Goal: Task Accomplishment & Management: Manage account settings

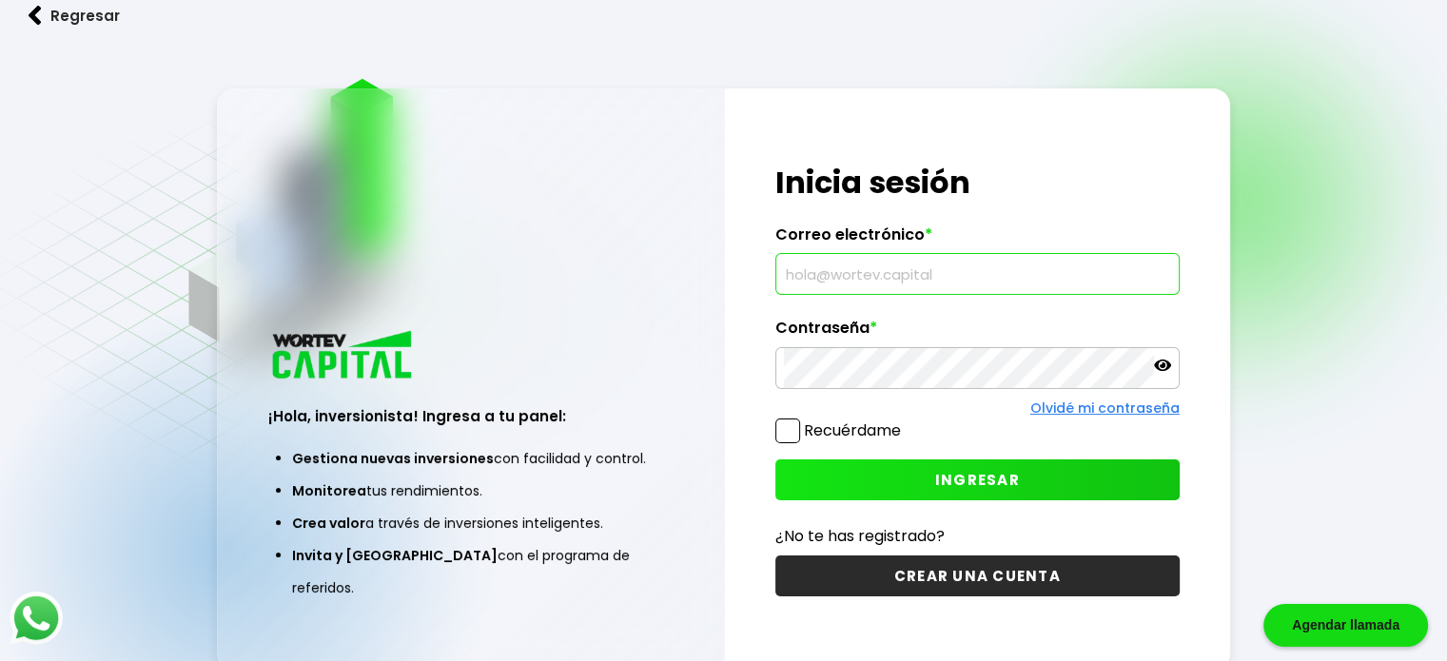
click at [931, 267] on input "text" at bounding box center [977, 274] width 387 height 40
type input "[EMAIL_ADDRESS][DOMAIN_NAME]"
click at [1157, 365] on icon at bounding box center [1162, 365] width 17 height 11
click at [787, 432] on span at bounding box center [787, 430] width 25 height 25
click at [905, 421] on input "Recuérdame" at bounding box center [905, 421] width 0 height 0
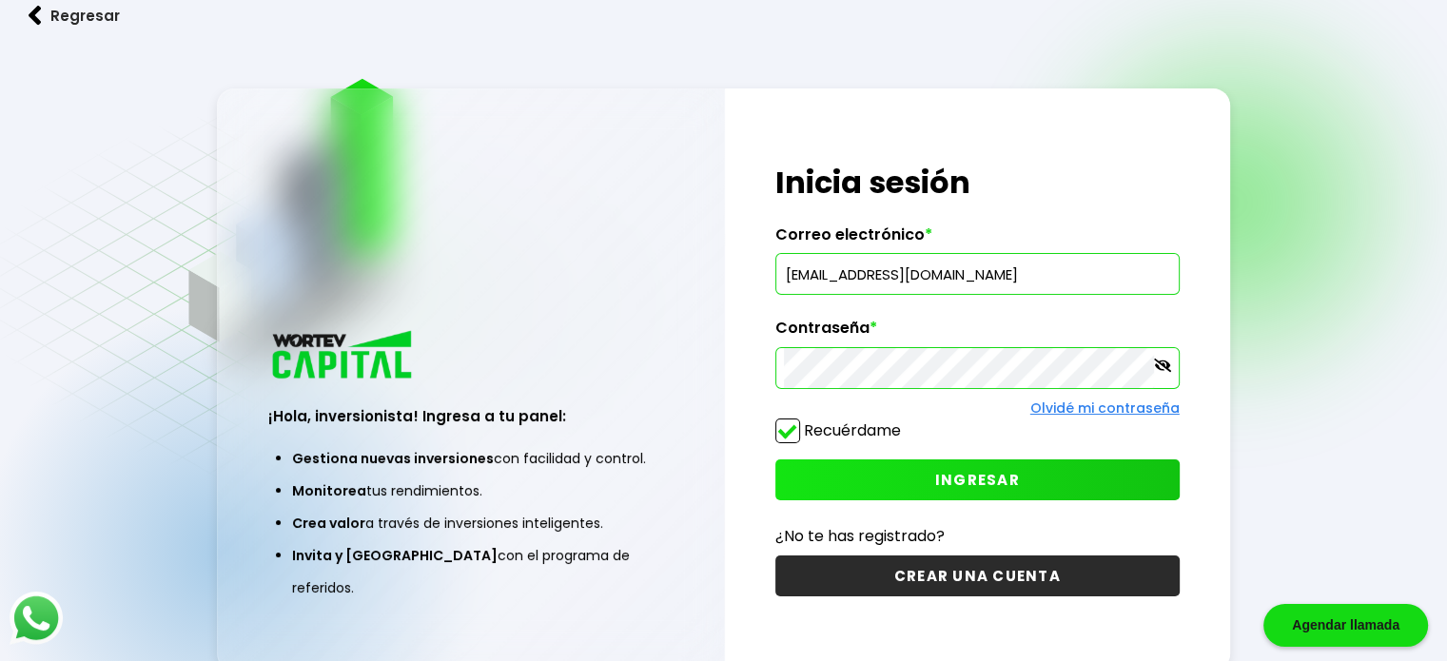
click at [947, 481] on span "INGRESAR" at bounding box center [977, 480] width 85 height 20
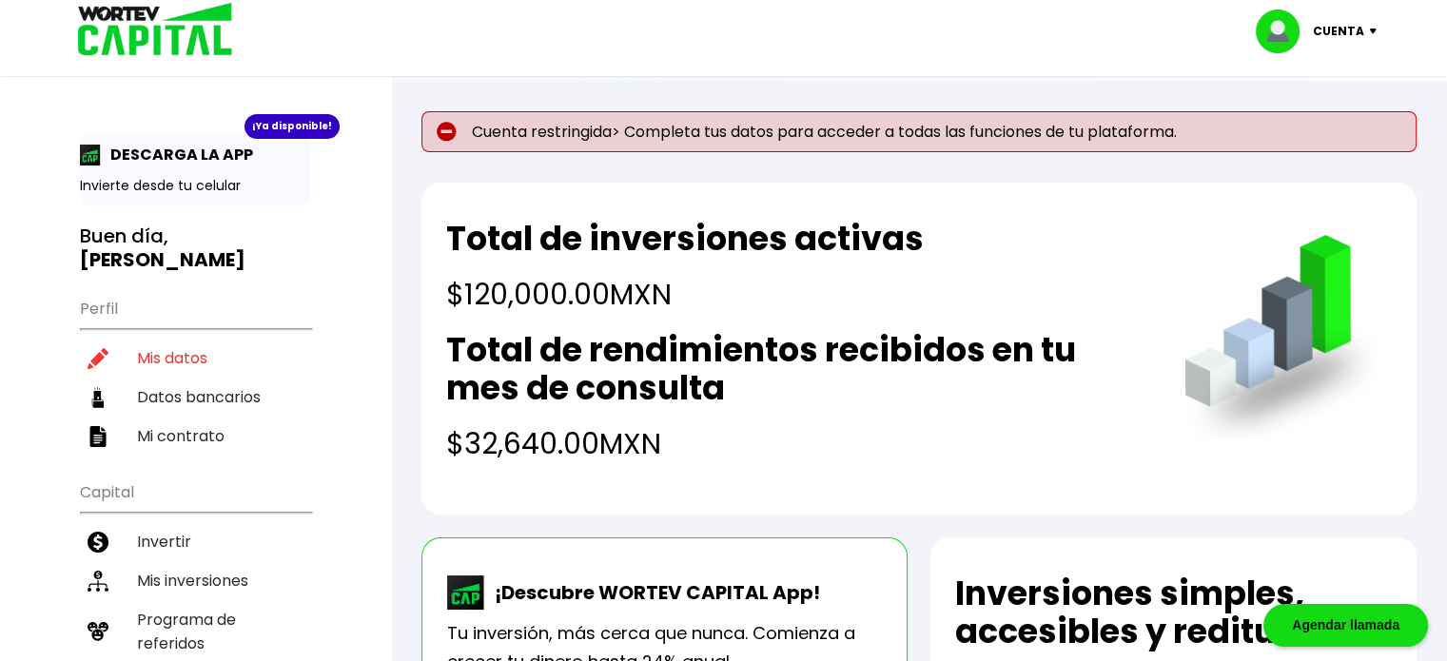
click at [198, 339] on li "Mis datos" at bounding box center [195, 358] width 231 height 39
select select "Hombre"
select select "Posgrado"
select select "TM"
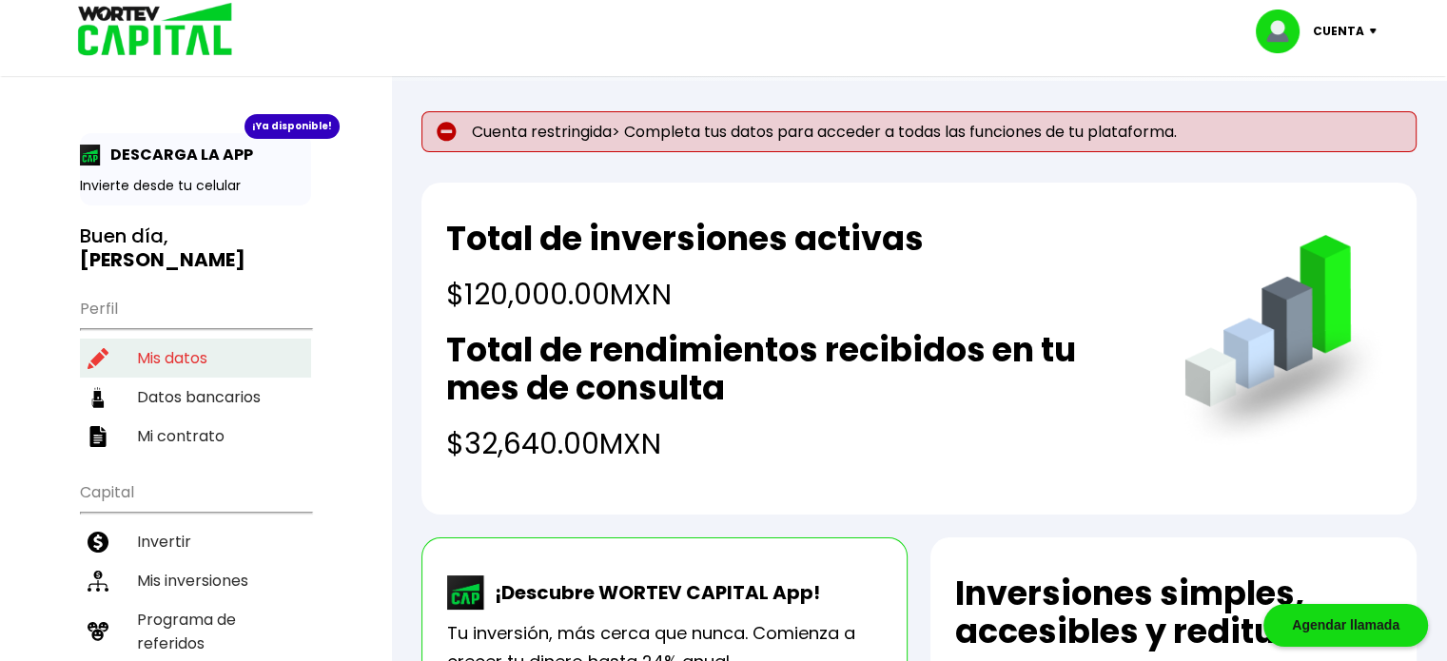
select select "Banorte"
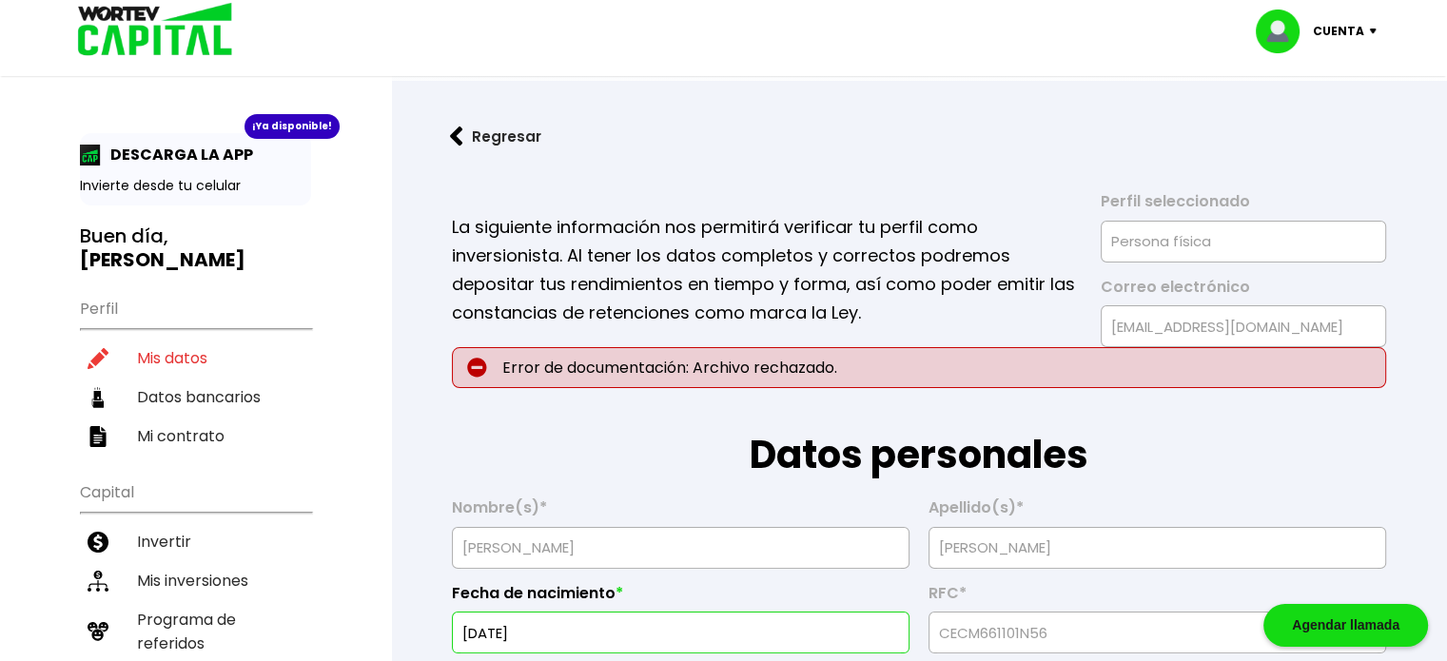
click at [692, 418] on h1 "Datos personales" at bounding box center [919, 435] width 934 height 95
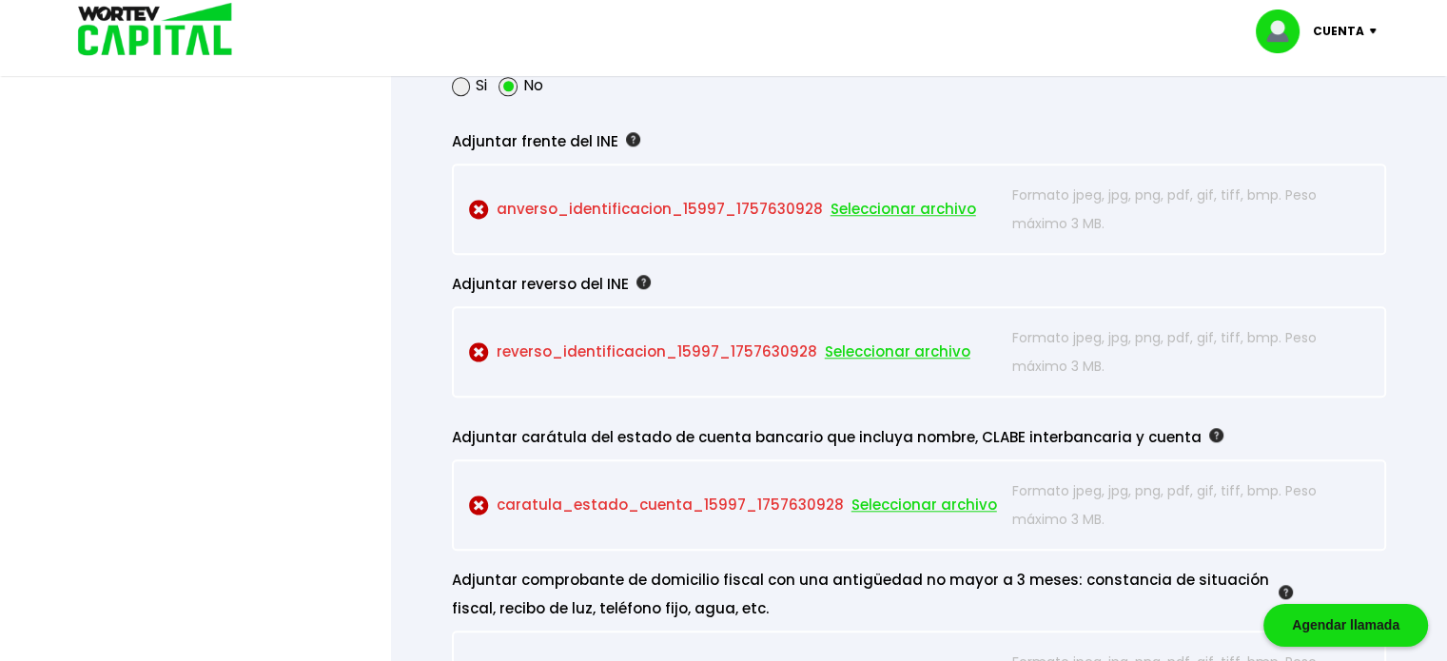
scroll to position [1750, 0]
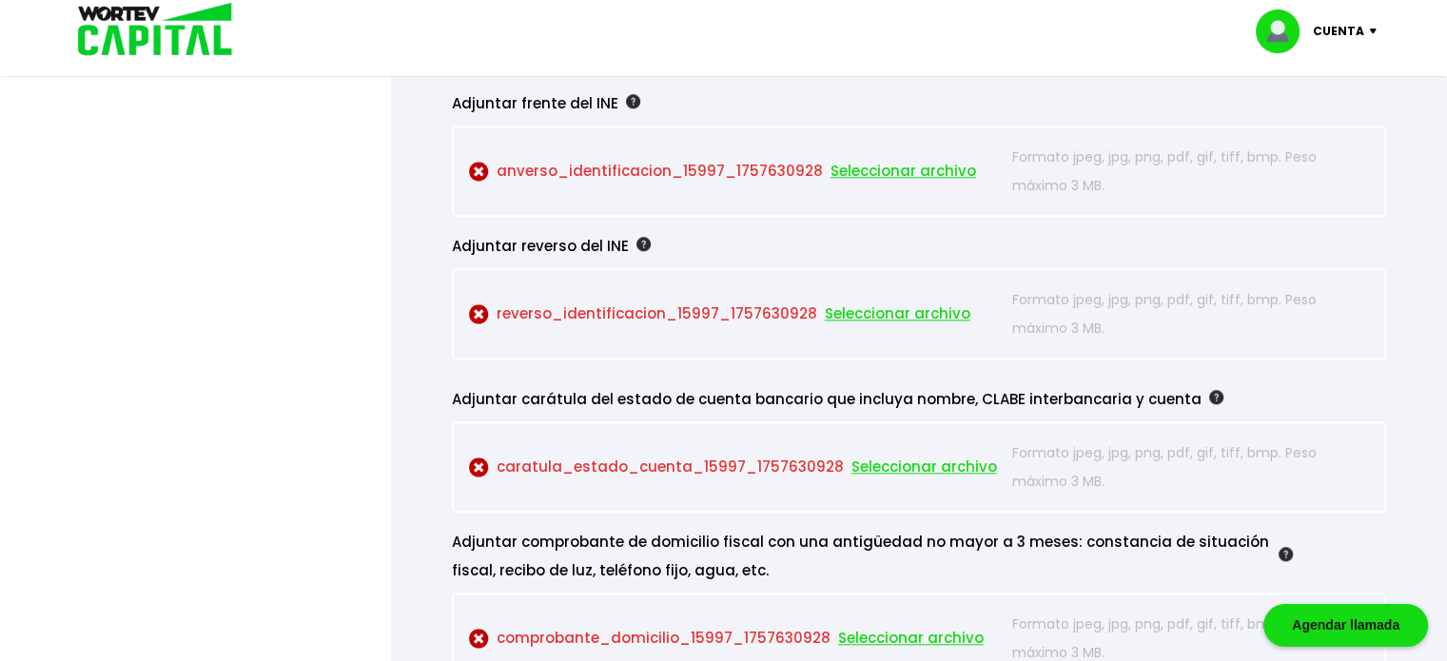
click at [415, 141] on div "Regresar Guardado temporal Se hará un respaldo de tu progreso cada 30 segundos.…" at bounding box center [919, 328] width 1056 height 3994
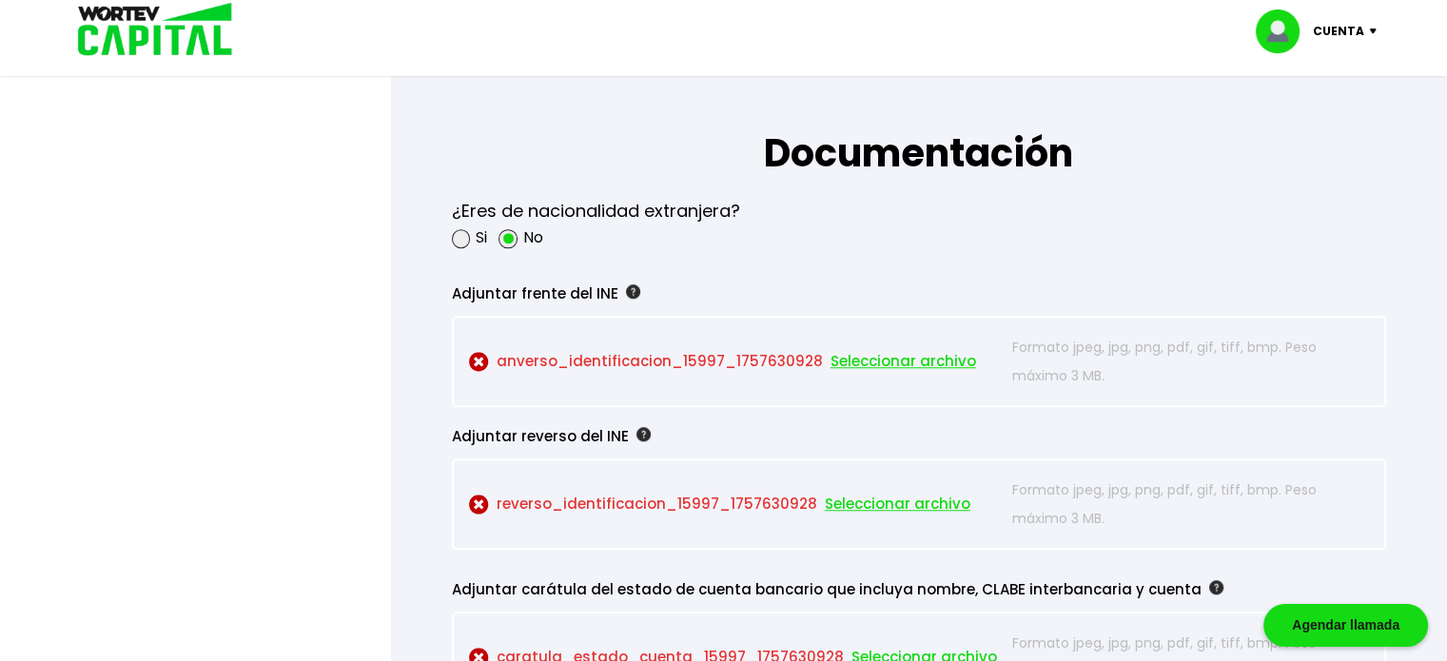
scroll to position [1560, 0]
click at [477, 352] on img at bounding box center [479, 362] width 20 height 20
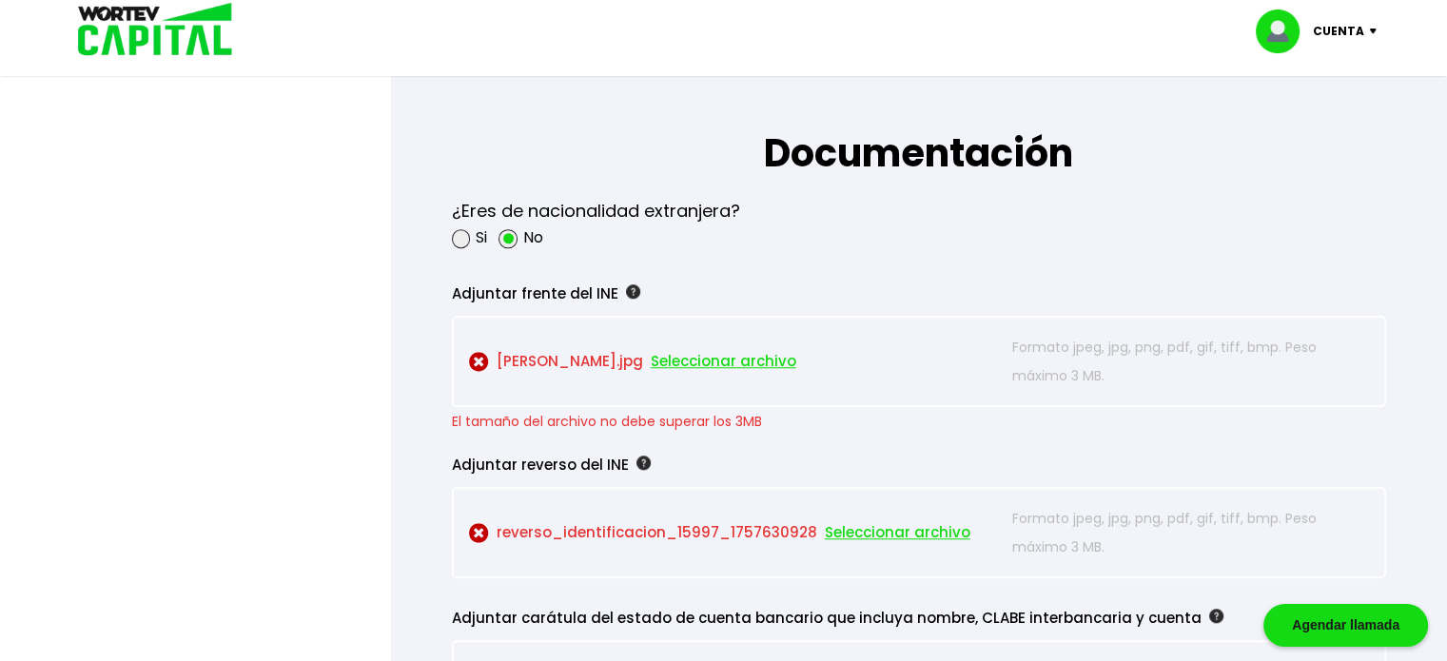
click at [869, 337] on p "[PERSON_NAME].jpg Seleccionar archivo" at bounding box center [736, 361] width 535 height 57
drag, startPoint x: 548, startPoint y: 352, endPoint x: 476, endPoint y: 353, distance: 72.3
drag, startPoint x: 476, startPoint y: 353, endPoint x: 407, endPoint y: 329, distance: 72.5
click at [407, 329] on div "Regresar Guardado temporal Se hará un respaldo de tu progreso cada 30 segundos.…" at bounding box center [919, 532] width 1056 height 4022
drag, startPoint x: 627, startPoint y: 288, endPoint x: 434, endPoint y: 287, distance: 193.1
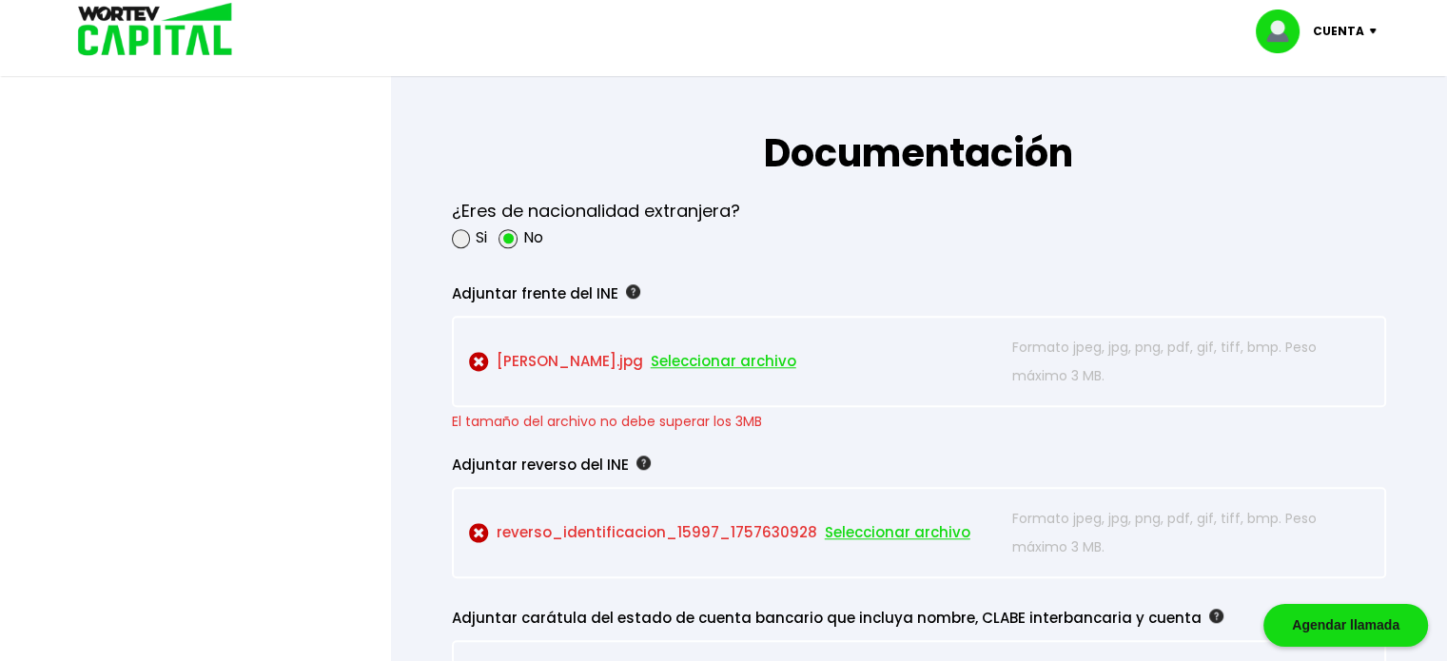
click at [434, 287] on form "La siguiente información nos permitirá verificar tu perfil como inversionista. …" at bounding box center [918, 254] width 995 height 3304
click at [727, 353] on span "Seleccionar archivo" at bounding box center [724, 361] width 146 height 29
click at [476, 523] on img at bounding box center [479, 533] width 20 height 20
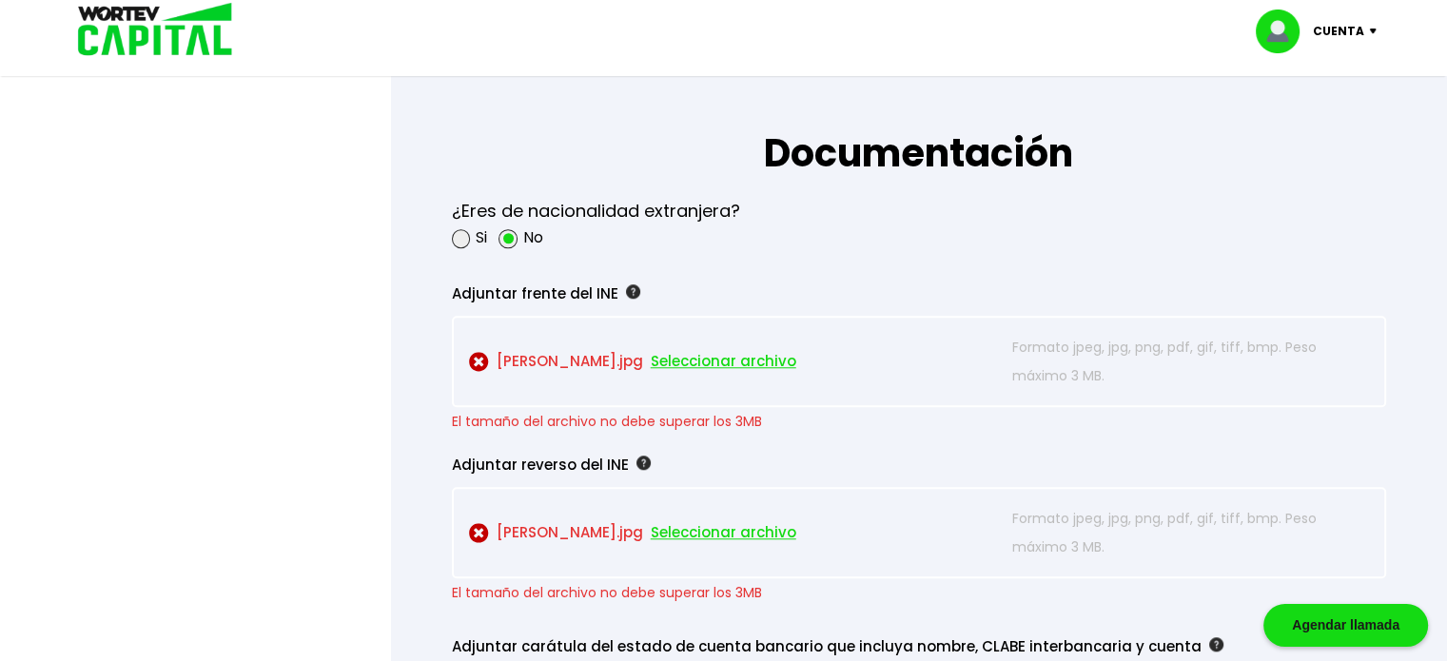
click at [381, 411] on div at bounding box center [723, 330] width 1447 height 661
click at [1240, 184] on div "¿Eres de nacionalidad extranjera? Si No" at bounding box center [919, 223] width 934 height 83
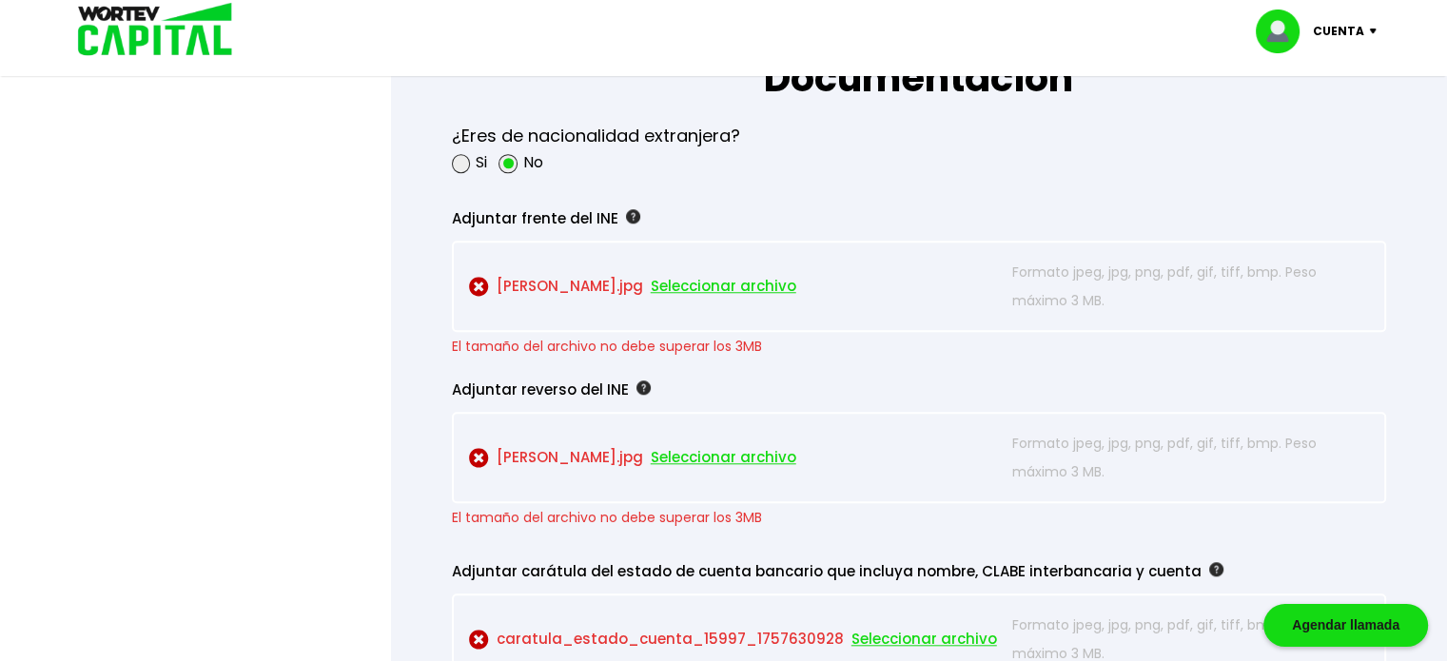
scroll to position [1636, 0]
drag, startPoint x: 476, startPoint y: 277, endPoint x: 422, endPoint y: 293, distance: 55.7
drag, startPoint x: 422, startPoint y: 293, endPoint x: 398, endPoint y: 280, distance: 28.1
drag, startPoint x: 398, startPoint y: 280, endPoint x: 411, endPoint y: 185, distance: 95.1
click at [411, 185] on div "Regresar Guardado temporal Se hará un respaldo de tu progreso cada 30 segundos.…" at bounding box center [919, 470] width 1056 height 4051
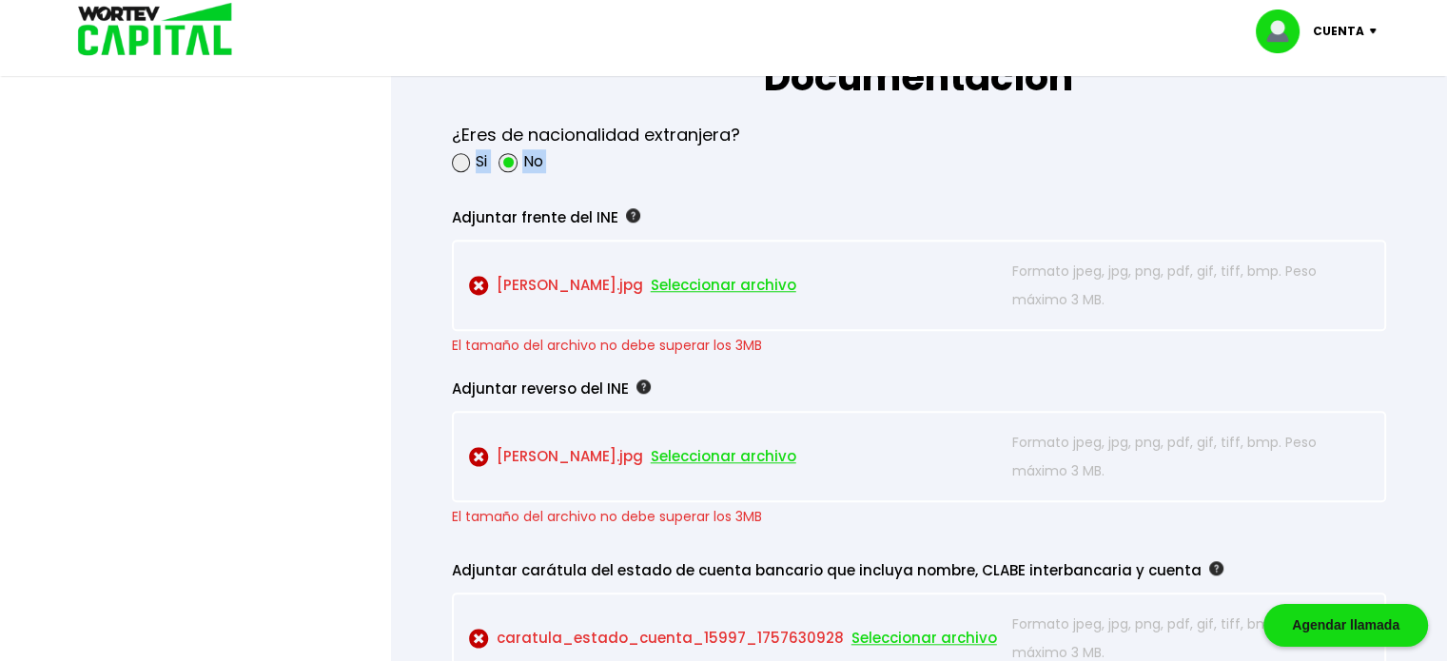
click at [428, 210] on form "La siguiente información nos permitirá verificar tu perfil como inversionista. …" at bounding box center [918, 192] width 995 height 3333
click at [477, 277] on img at bounding box center [479, 286] width 20 height 20
click at [718, 281] on span "Seleccionar archivo" at bounding box center [724, 285] width 146 height 29
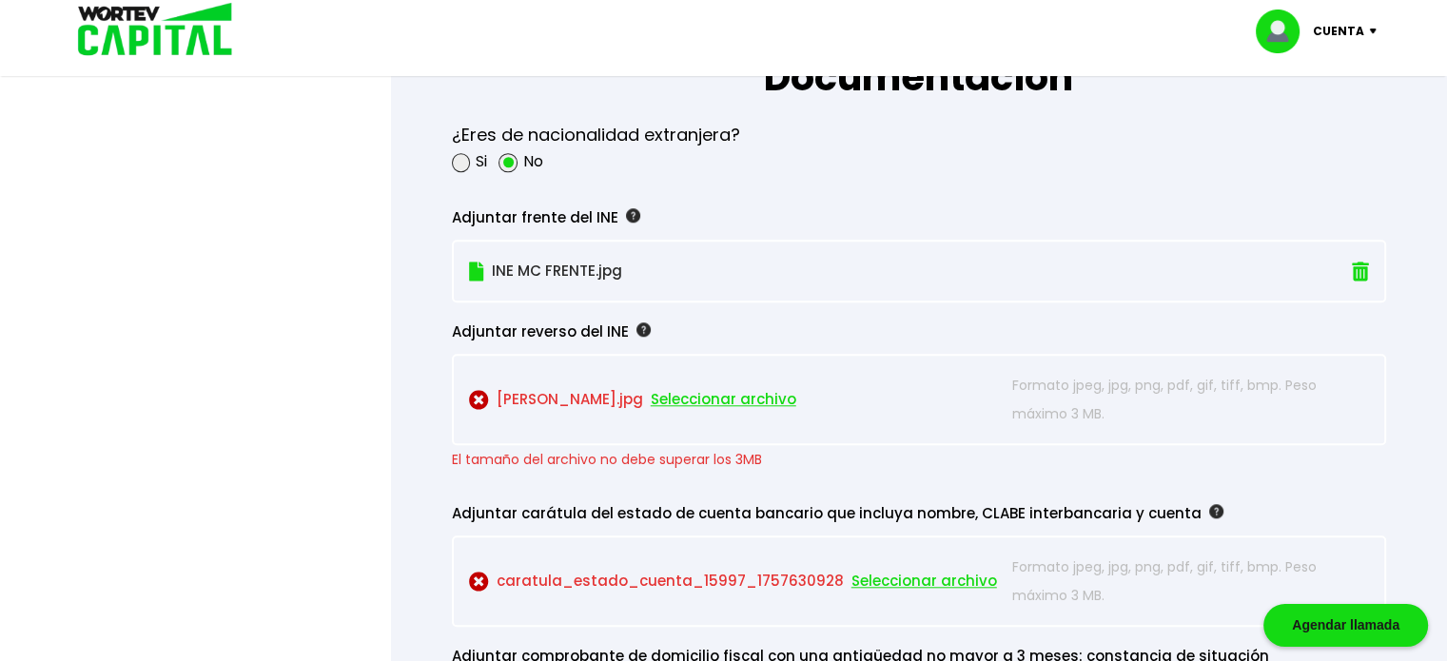
click at [796, 390] on span "Seleccionar archivo" at bounding box center [724, 399] width 146 height 29
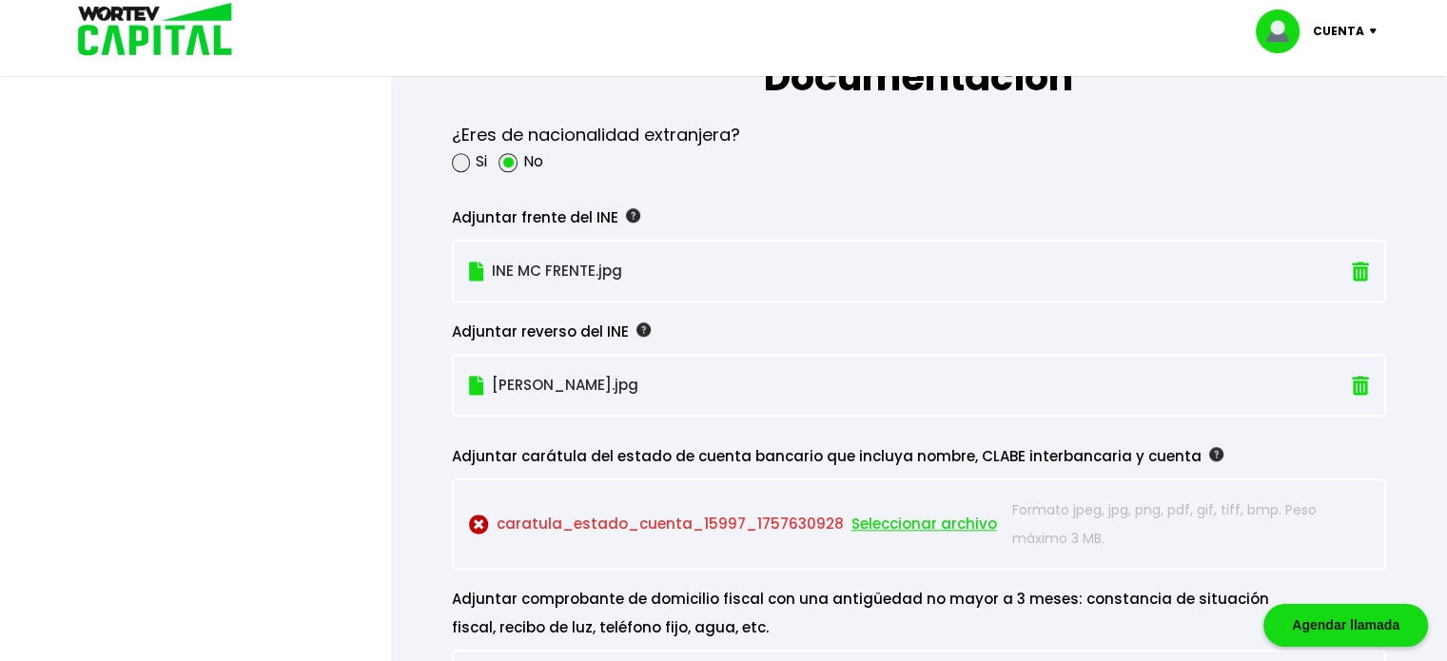
click at [411, 321] on div "Regresar Guardado temporal Se hará un respaldo de tu progreso cada 30 segundos.…" at bounding box center [919, 413] width 1056 height 3937
click at [287, 399] on div at bounding box center [723, 330] width 1447 height 661
click at [881, 516] on span "Seleccionar archivo" at bounding box center [924, 524] width 146 height 29
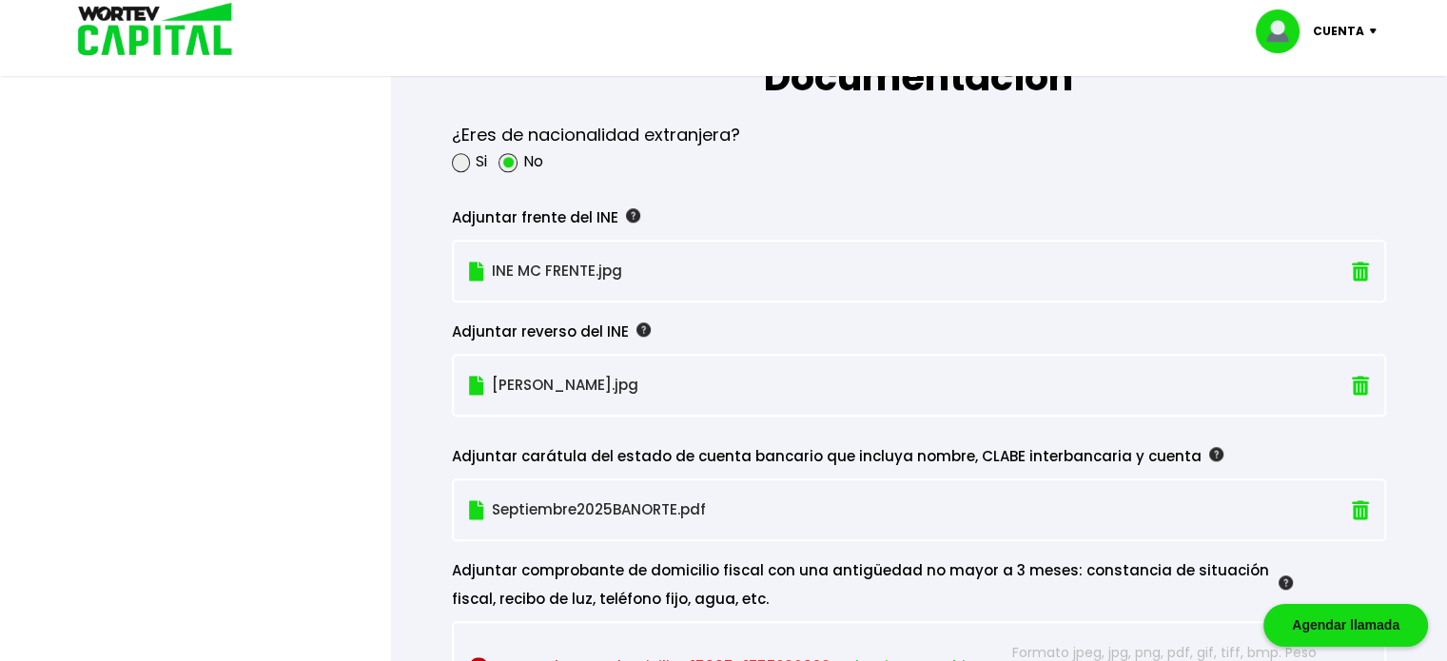
click at [322, 399] on div at bounding box center [723, 330] width 1447 height 661
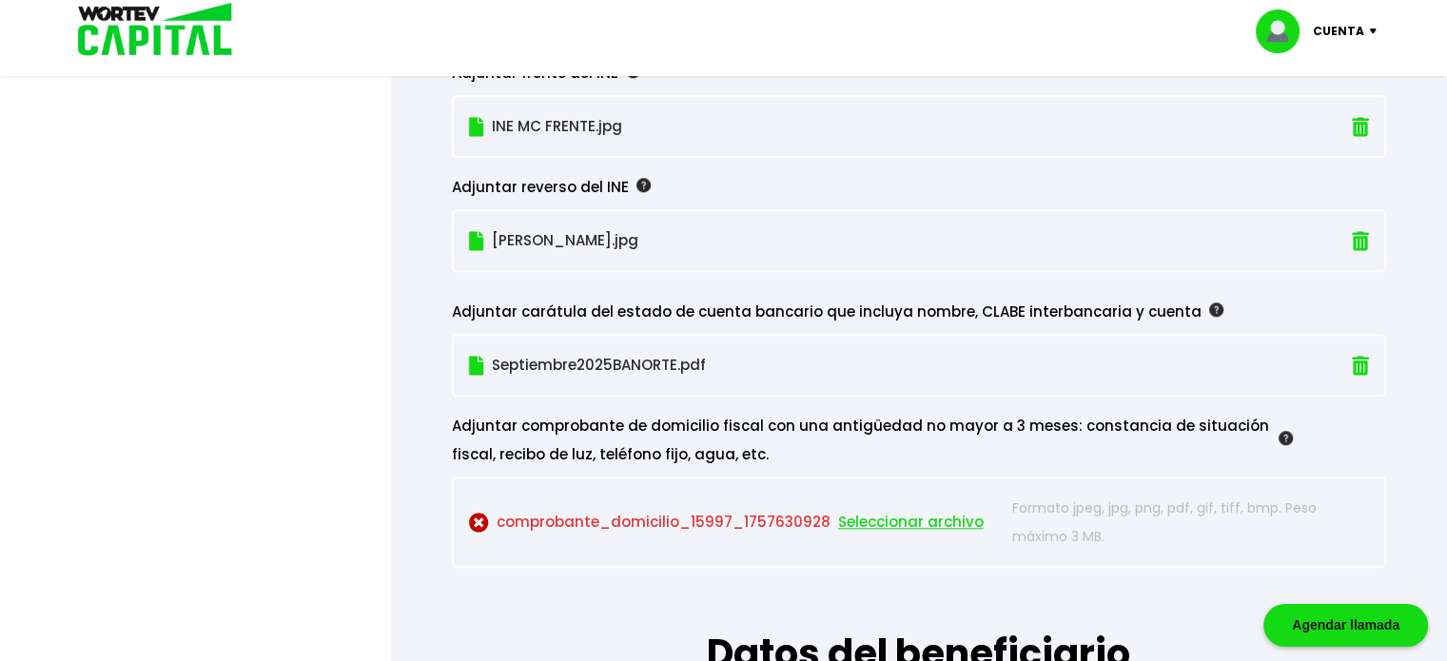
scroll to position [1826, 0]
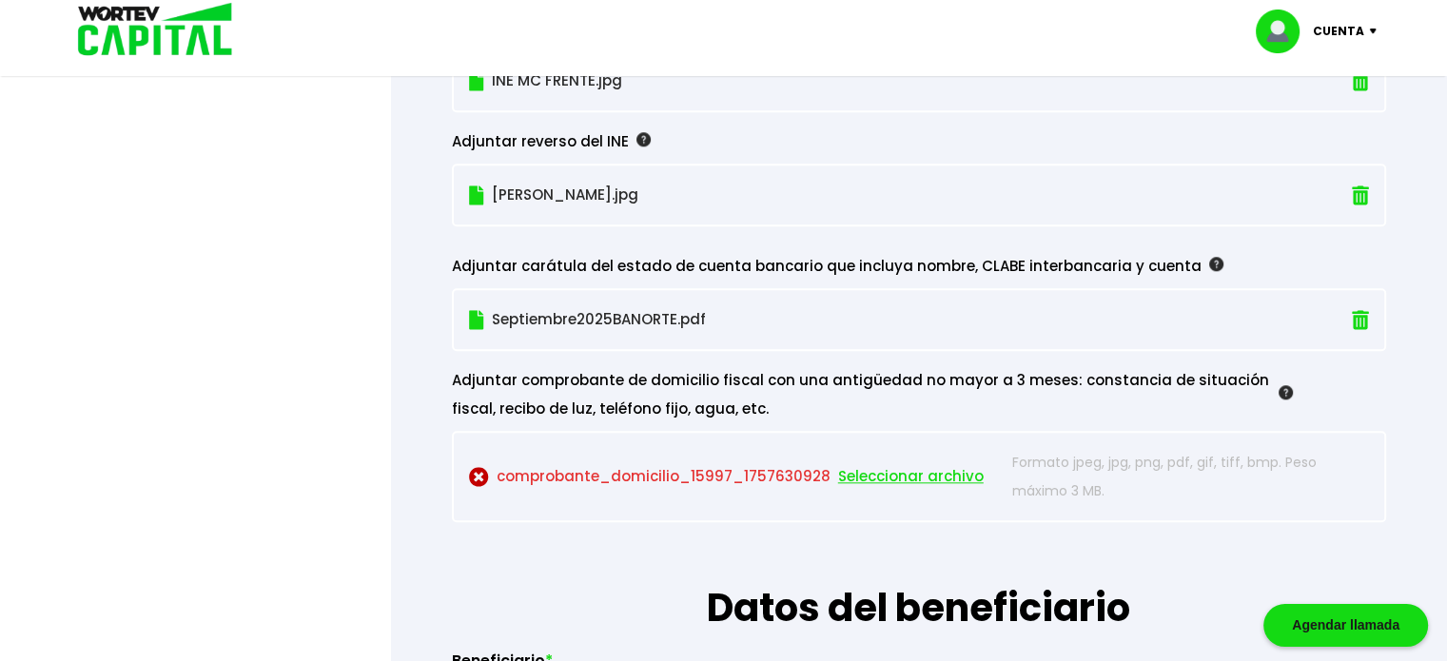
click at [866, 465] on span "Seleccionar archivo" at bounding box center [911, 476] width 146 height 29
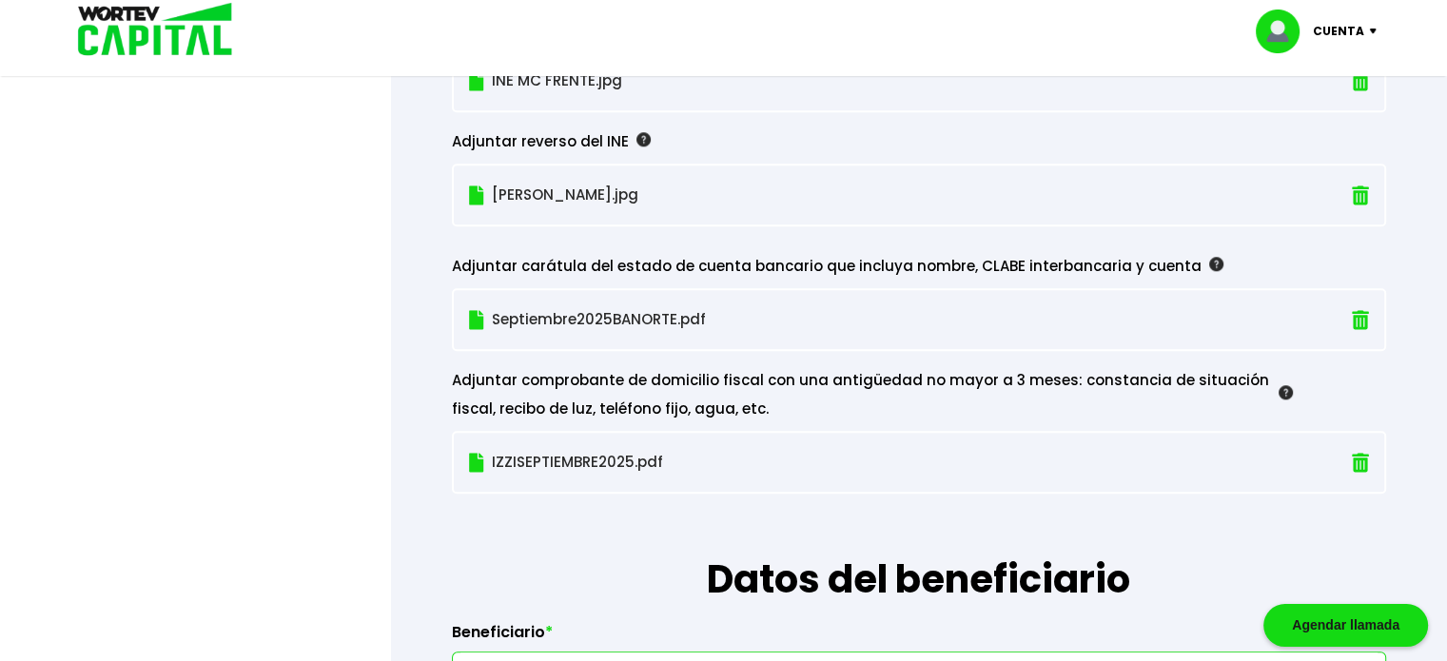
click at [346, 380] on div at bounding box center [723, 330] width 1447 height 661
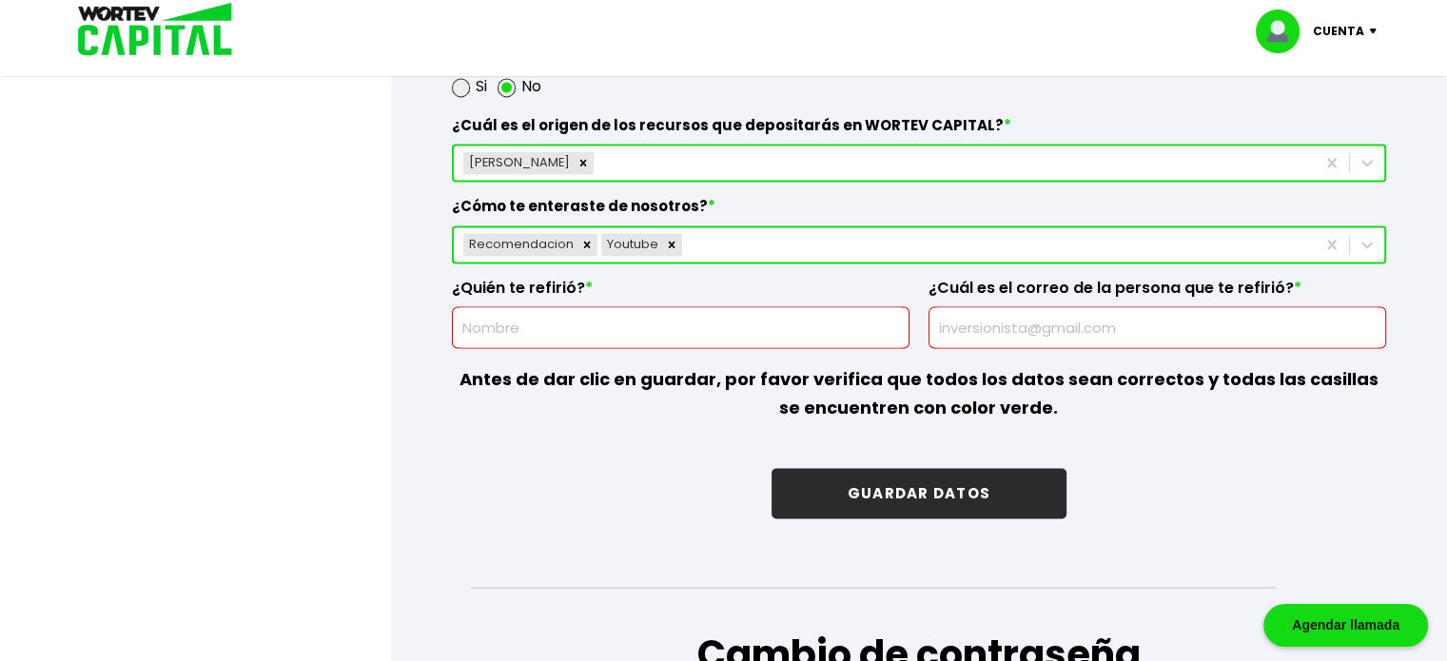
scroll to position [2777, 0]
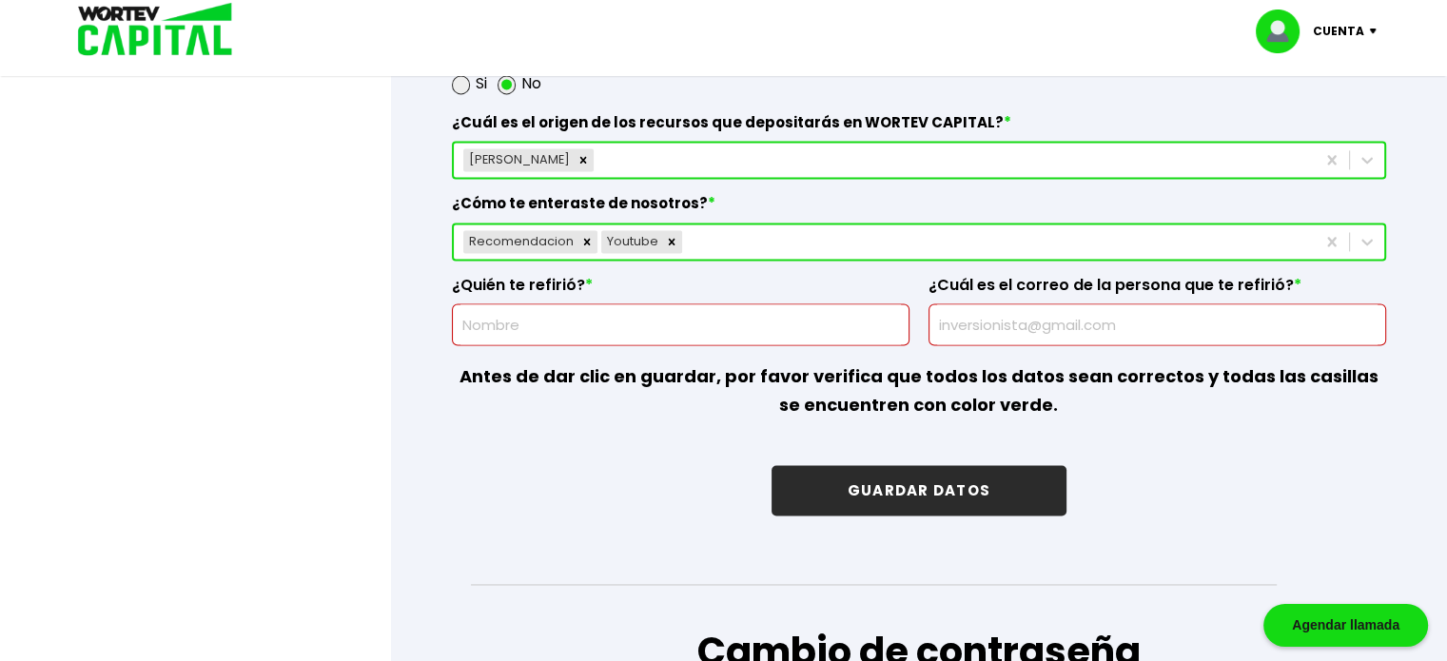
click at [886, 467] on button "GUARDAR DATOS" at bounding box center [918, 490] width 295 height 50
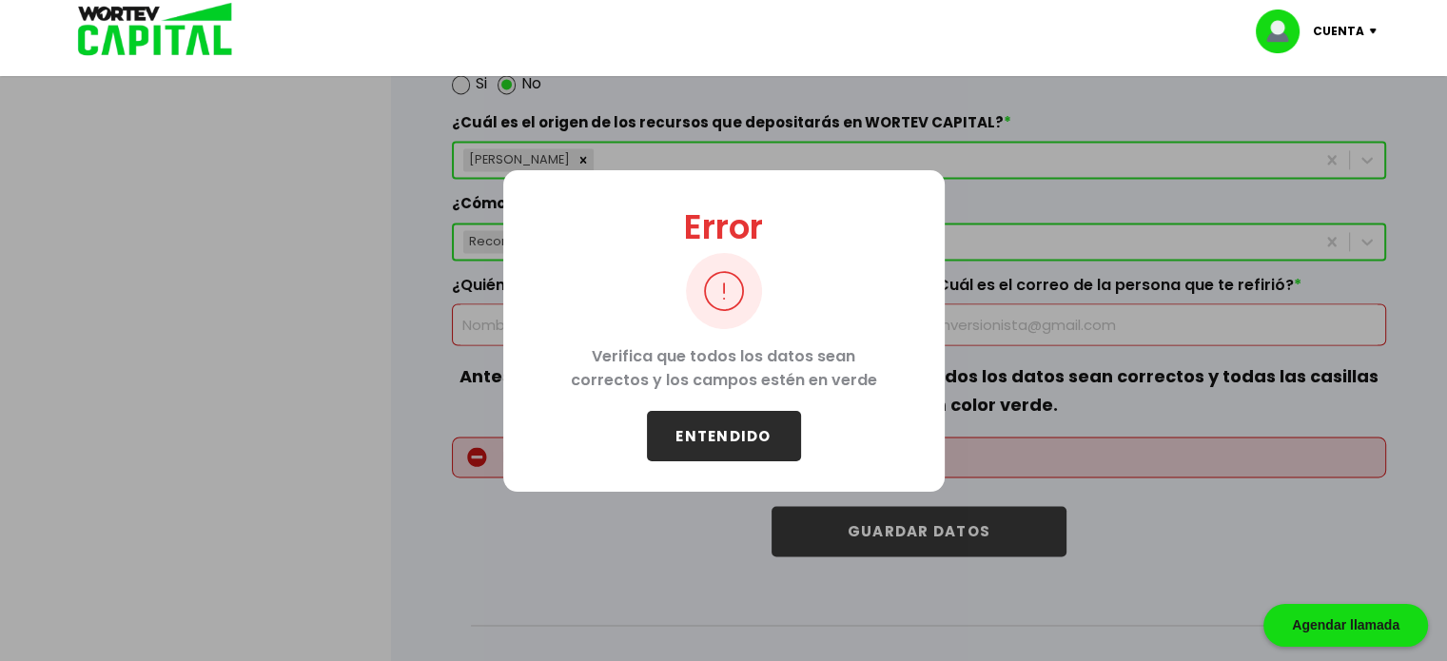
click at [712, 437] on button "ENTENDIDO" at bounding box center [724, 436] width 154 height 50
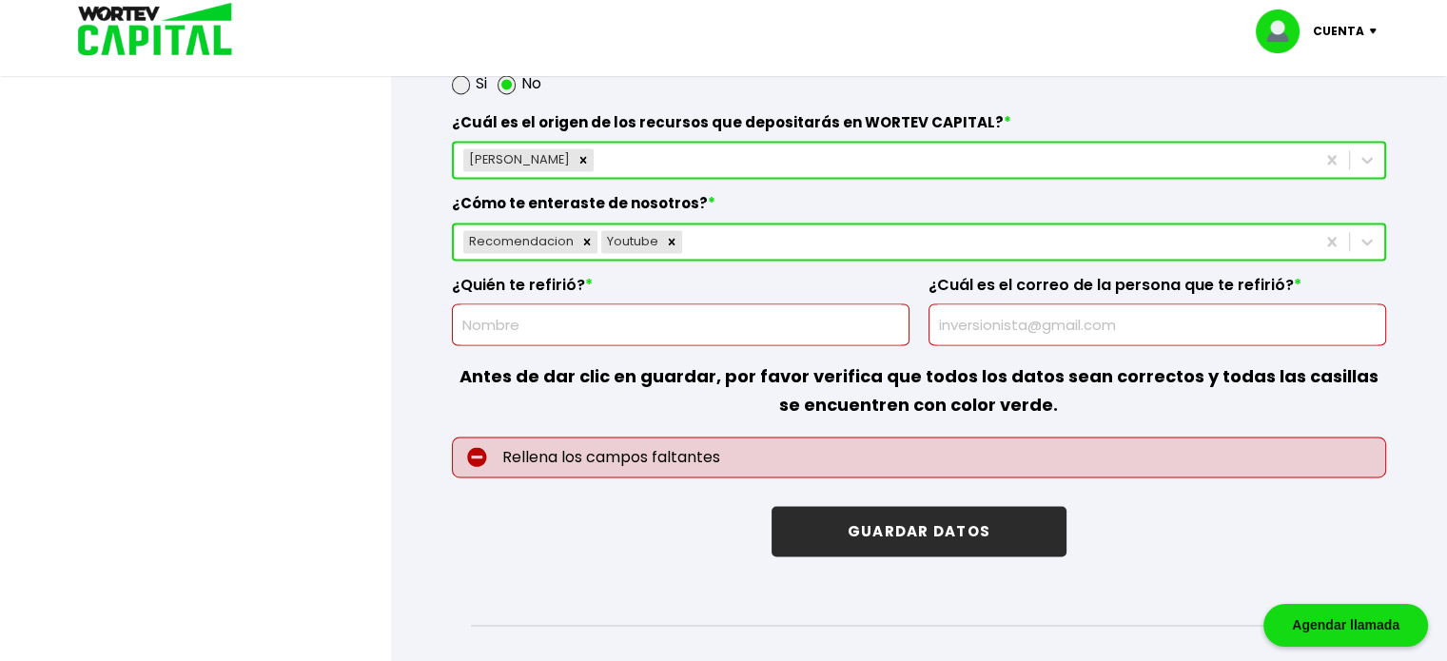
click at [516, 313] on input "text" at bounding box center [680, 324] width 440 height 40
type input "NADIE"
click at [985, 314] on input "text" at bounding box center [1157, 324] width 440 height 40
click at [355, 449] on div at bounding box center [723, 330] width 1447 height 661
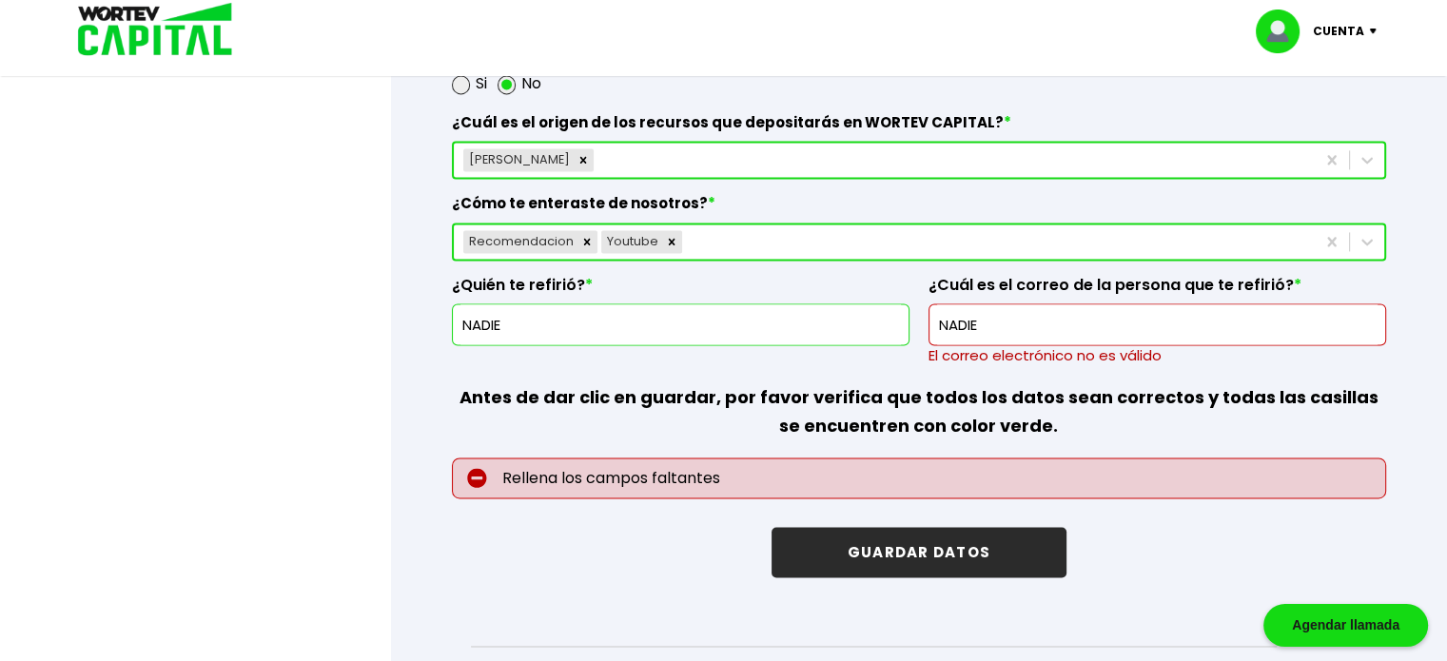
click at [993, 312] on input "NADIE" at bounding box center [1157, 324] width 440 height 40
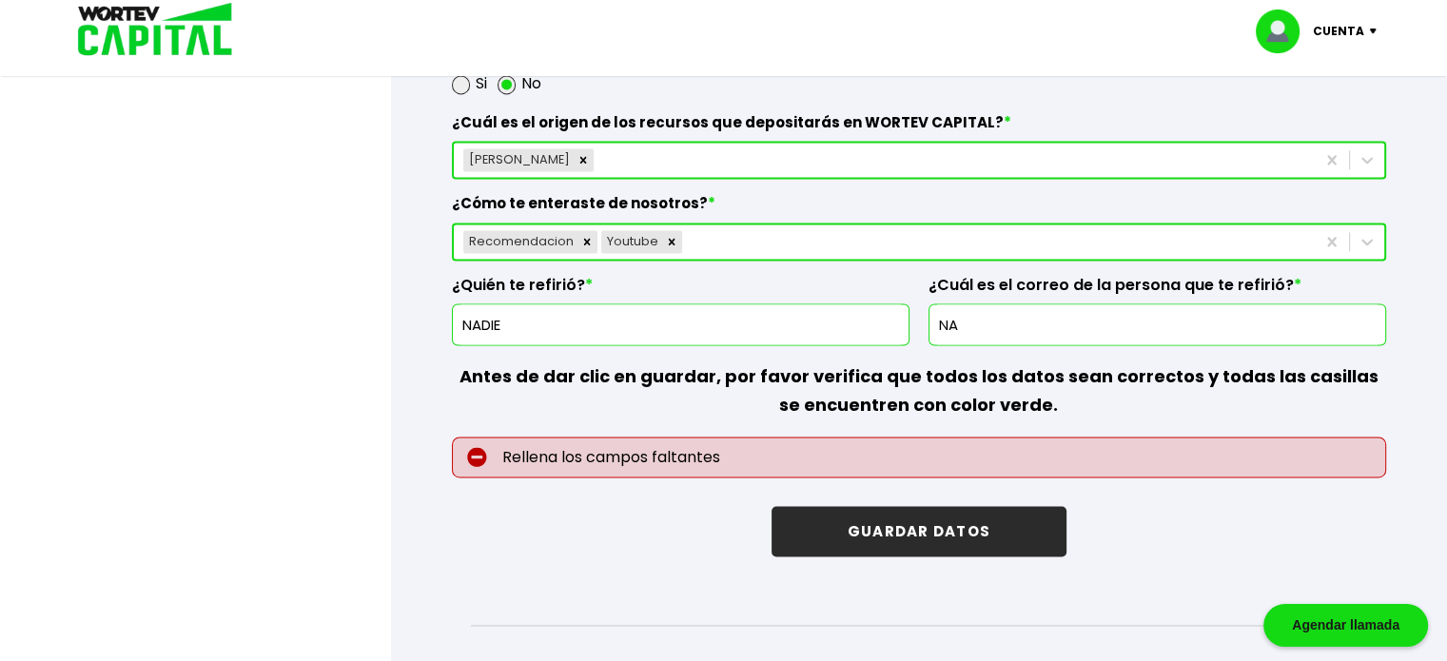
type input "N"
type input "[EMAIL_ADDRESS][DOMAIN_NAME]"
click at [374, 463] on div at bounding box center [723, 330] width 1447 height 661
click at [924, 516] on button "GUARDAR DATOS" at bounding box center [918, 531] width 295 height 50
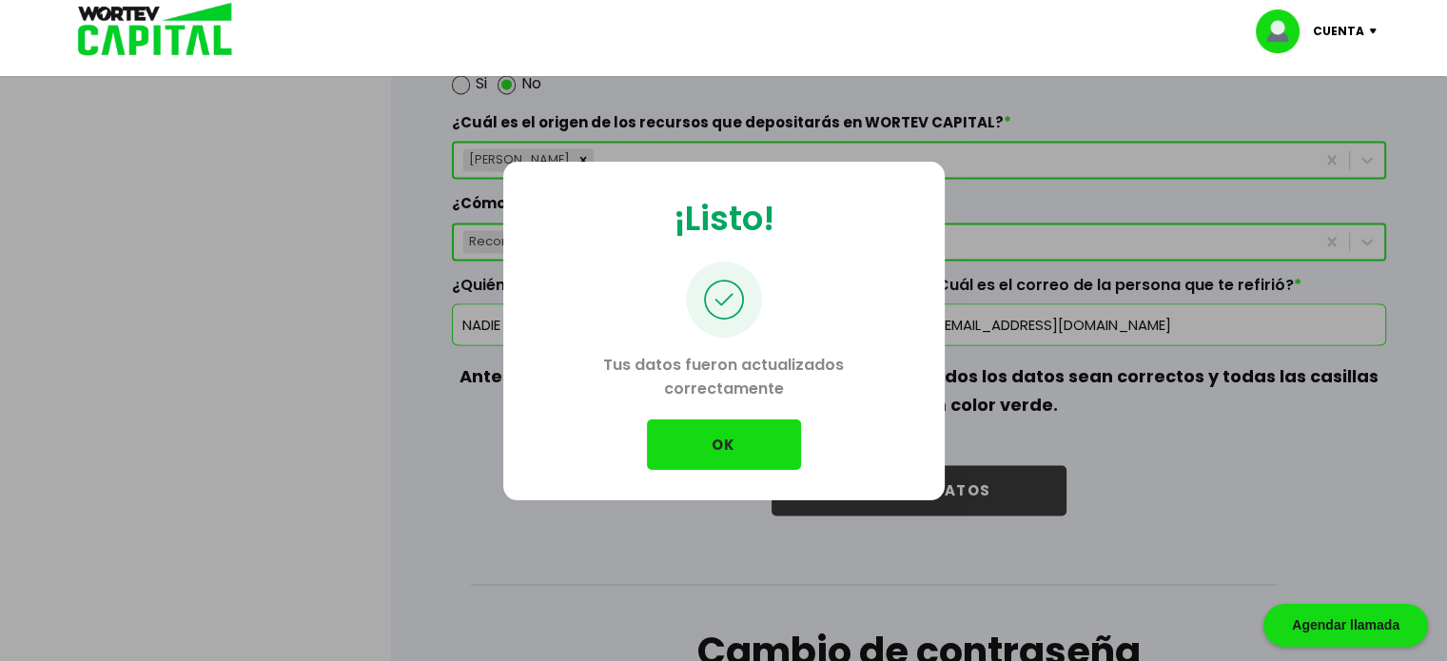
click at [715, 442] on button "OK" at bounding box center [724, 444] width 154 height 50
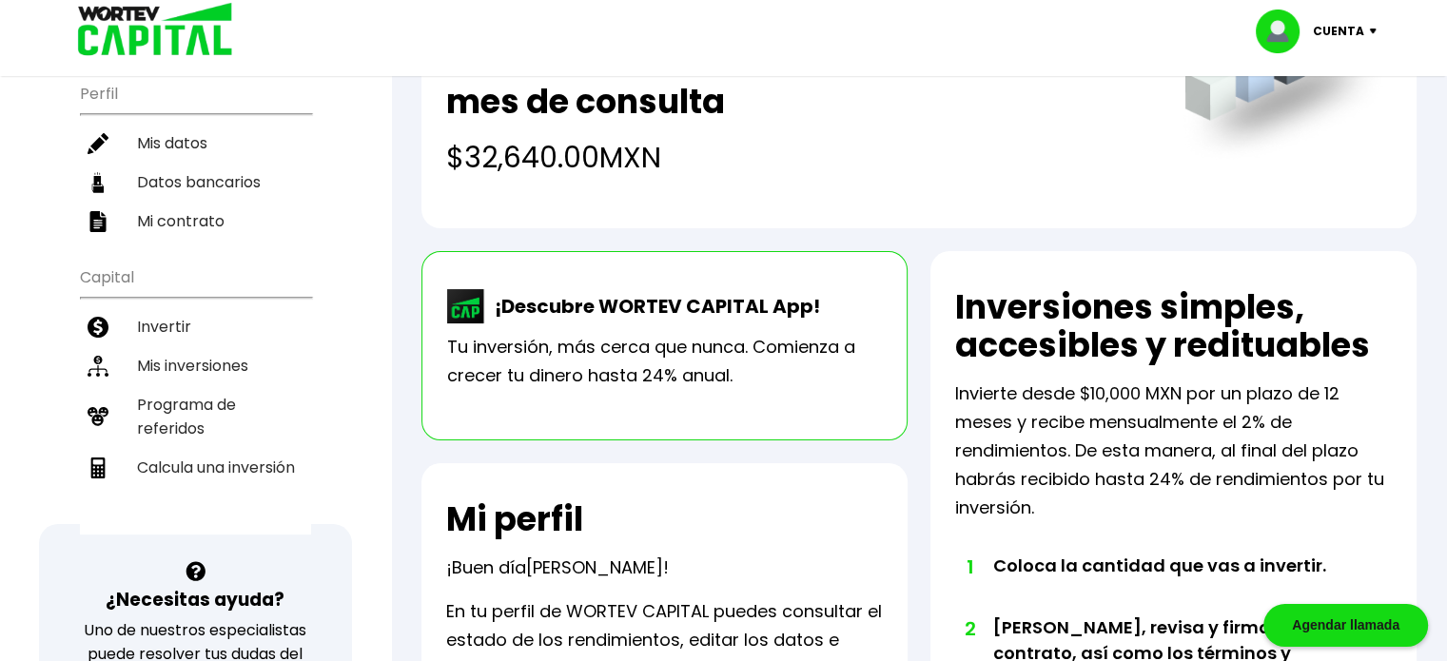
scroll to position [177, 0]
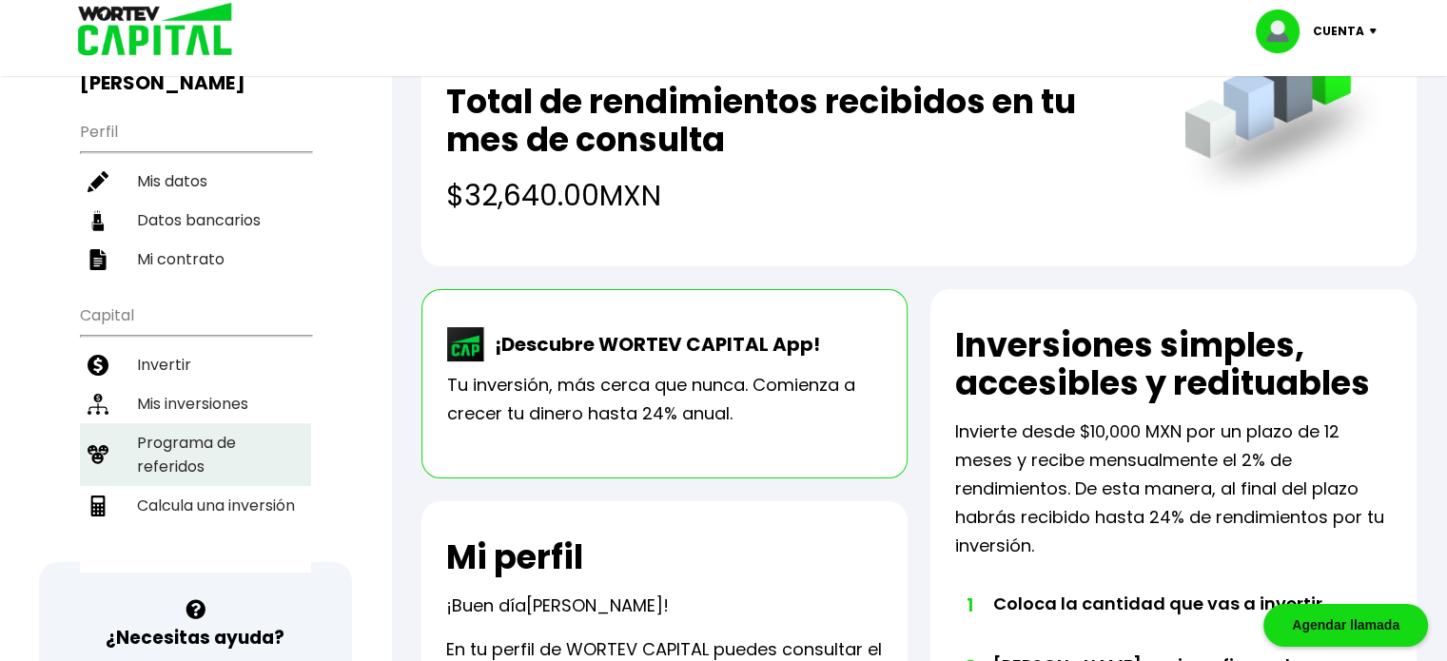
click at [204, 423] on li "Programa de referidos" at bounding box center [195, 454] width 231 height 63
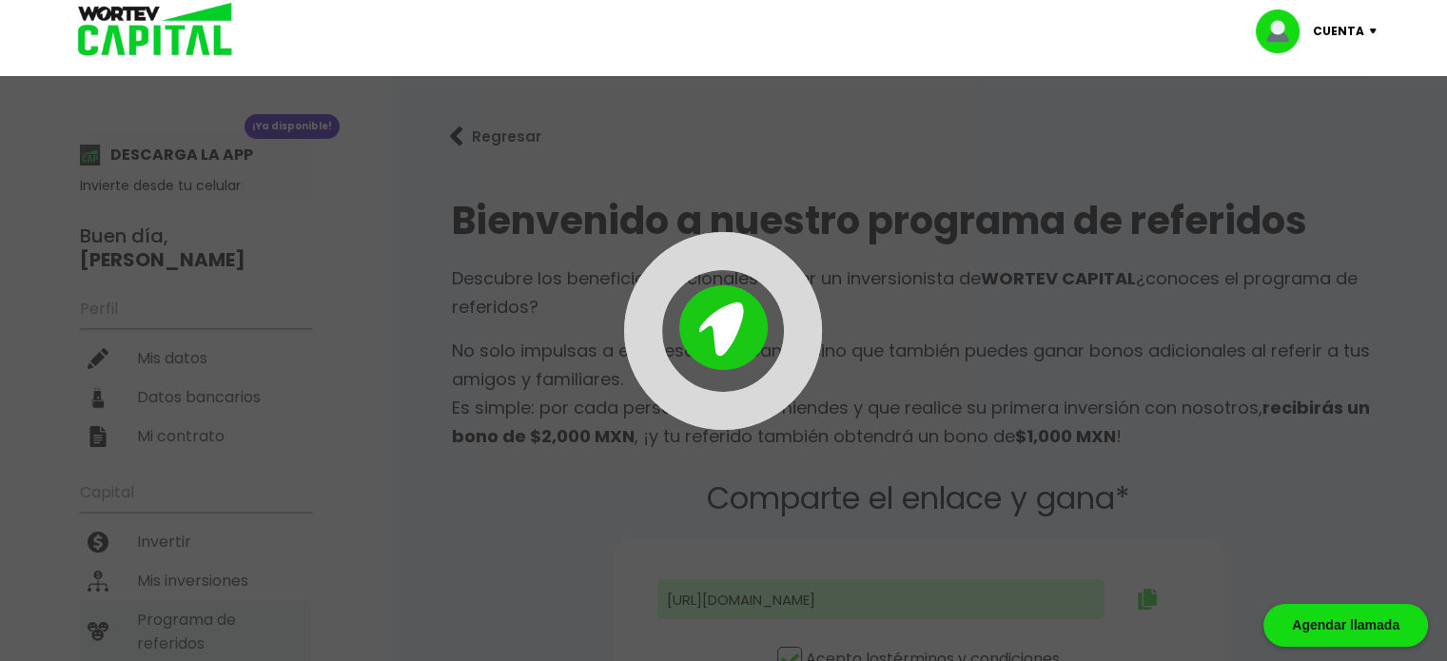
type input "[URL][DOMAIN_NAME]"
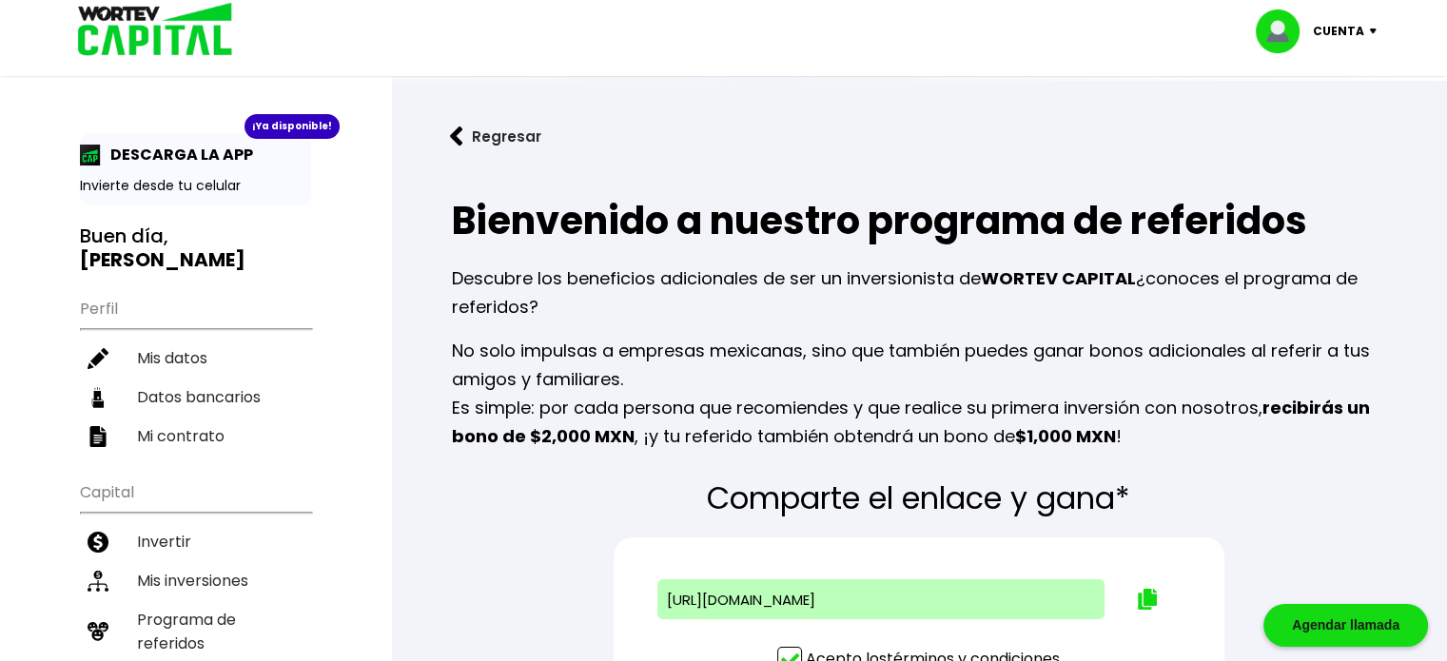
click at [395, 456] on div "Regresar Bienvenido a nuestro programa de referidos Descubre los beneficios adi…" at bounding box center [919, 475] width 1056 height 789
click at [30, 303] on div "¡Ya disponible! DESCARGA LA APP Invierte desde tu celular Buen día, [PERSON_NAM…" at bounding box center [195, 616] width 391 height 1194
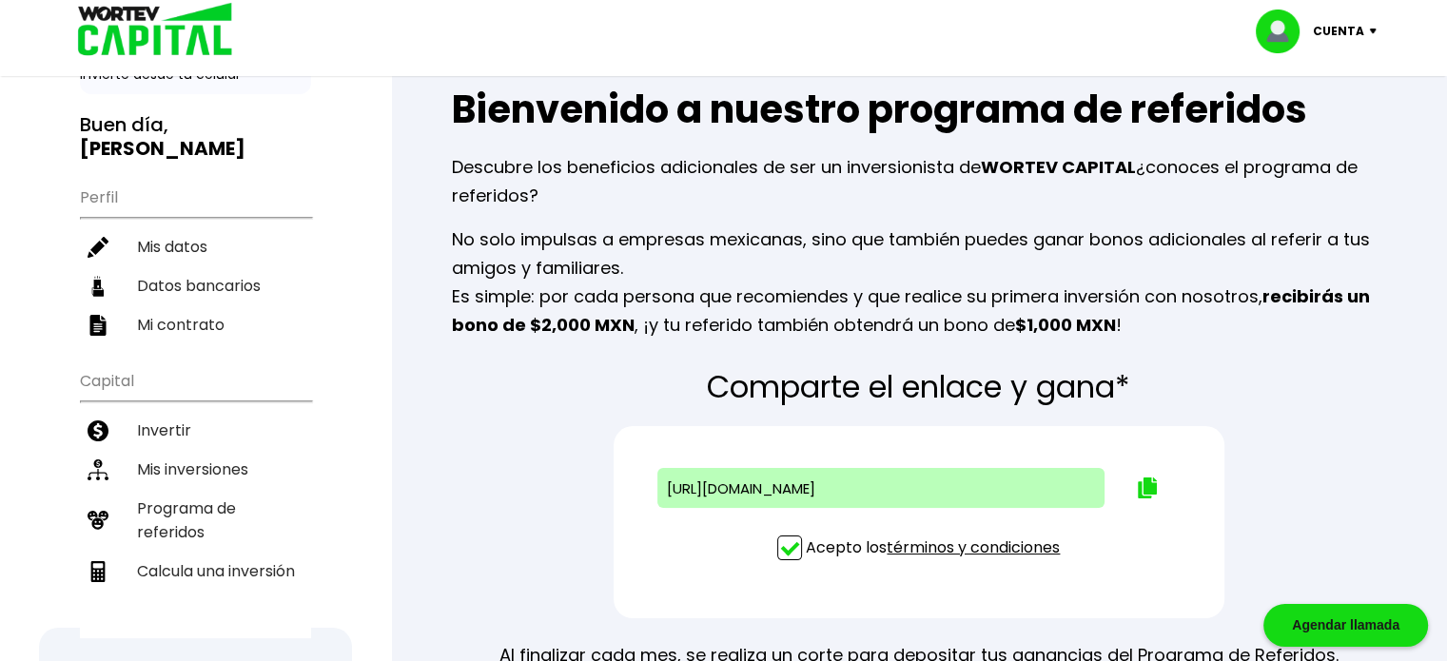
scroll to position [114, 0]
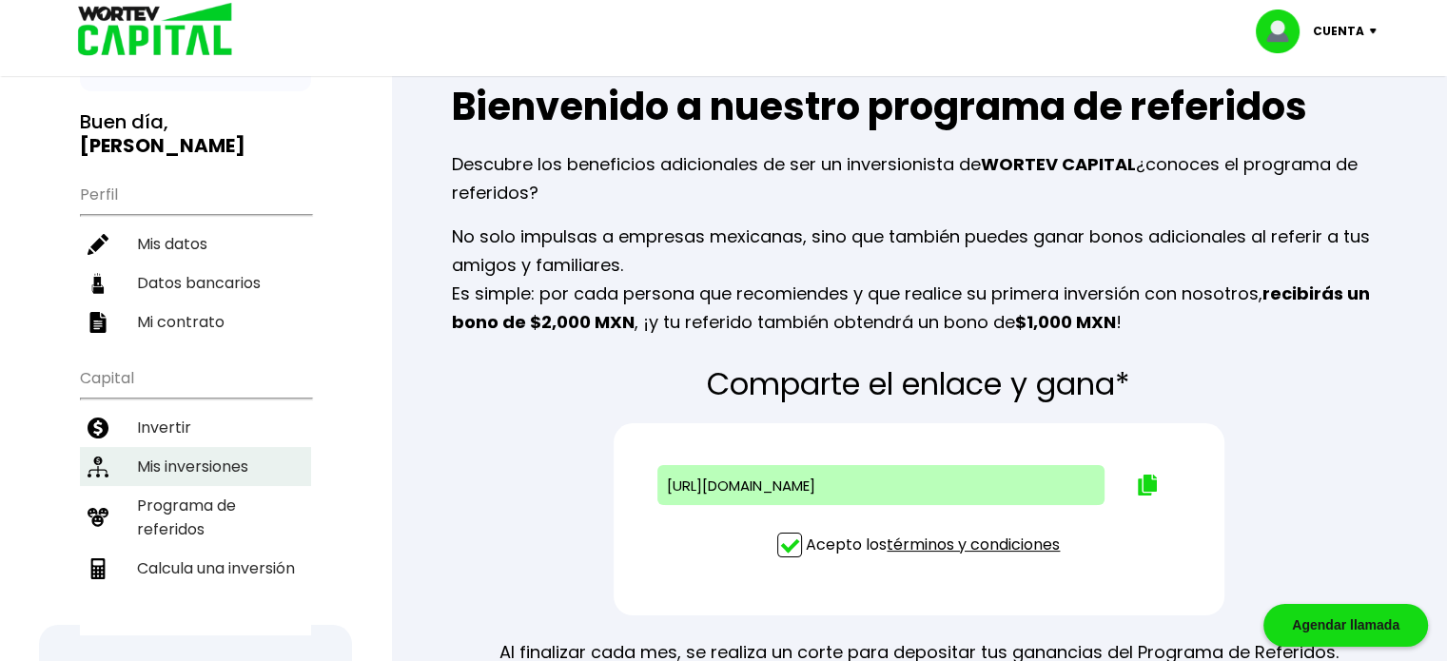
click at [167, 447] on li "Mis inversiones" at bounding box center [195, 466] width 231 height 39
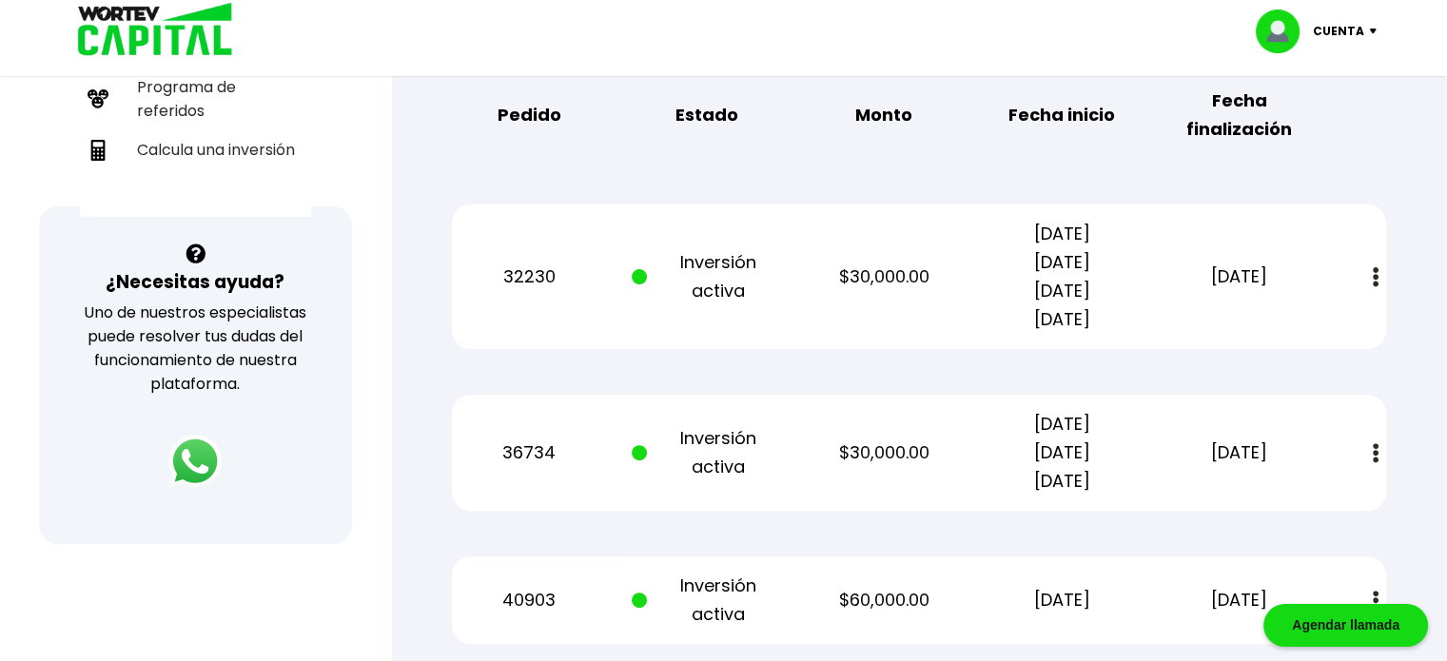
scroll to position [495, 0]
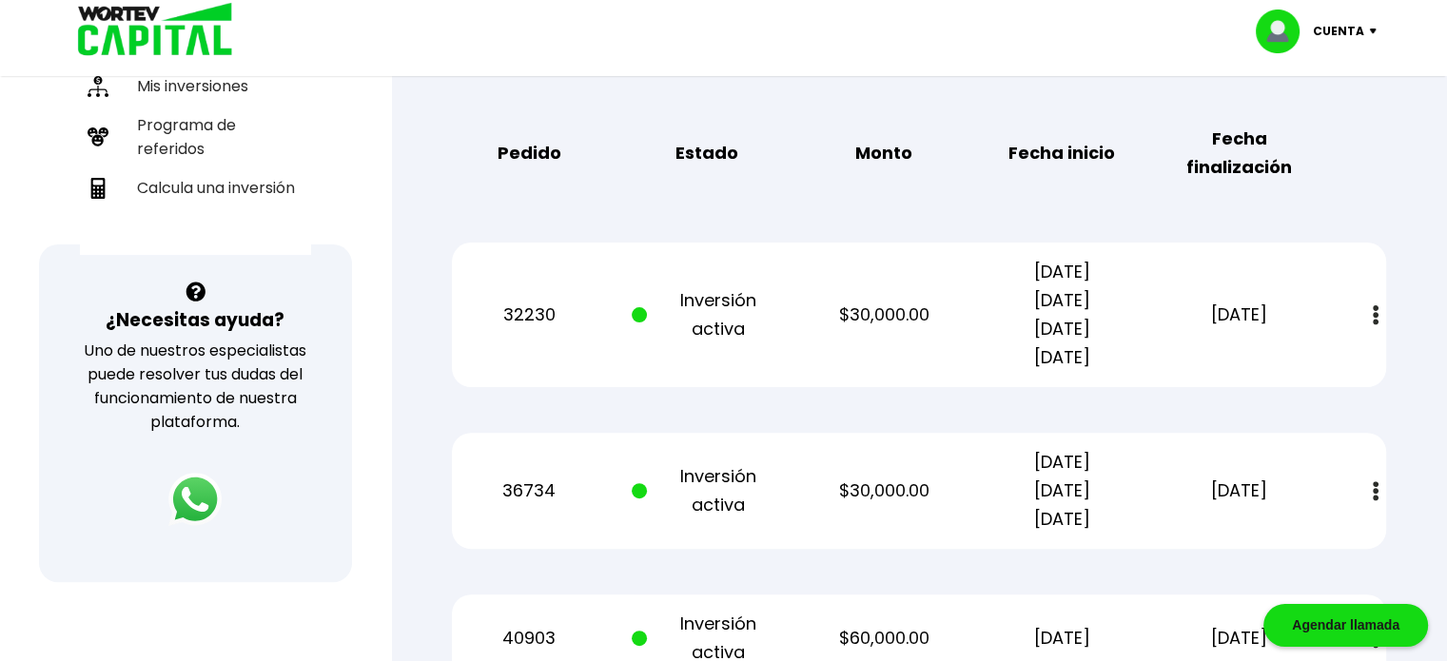
click at [1376, 317] on img at bounding box center [1375, 315] width 6 height 20
click at [1222, 364] on link "Estado de cuenta" at bounding box center [1247, 367] width 133 height 24
click at [374, 357] on div "¡Ya disponible! DESCARGA LA APP Invierte desde tu celular Buen día, [PERSON_NAM…" at bounding box center [195, 121] width 391 height 1194
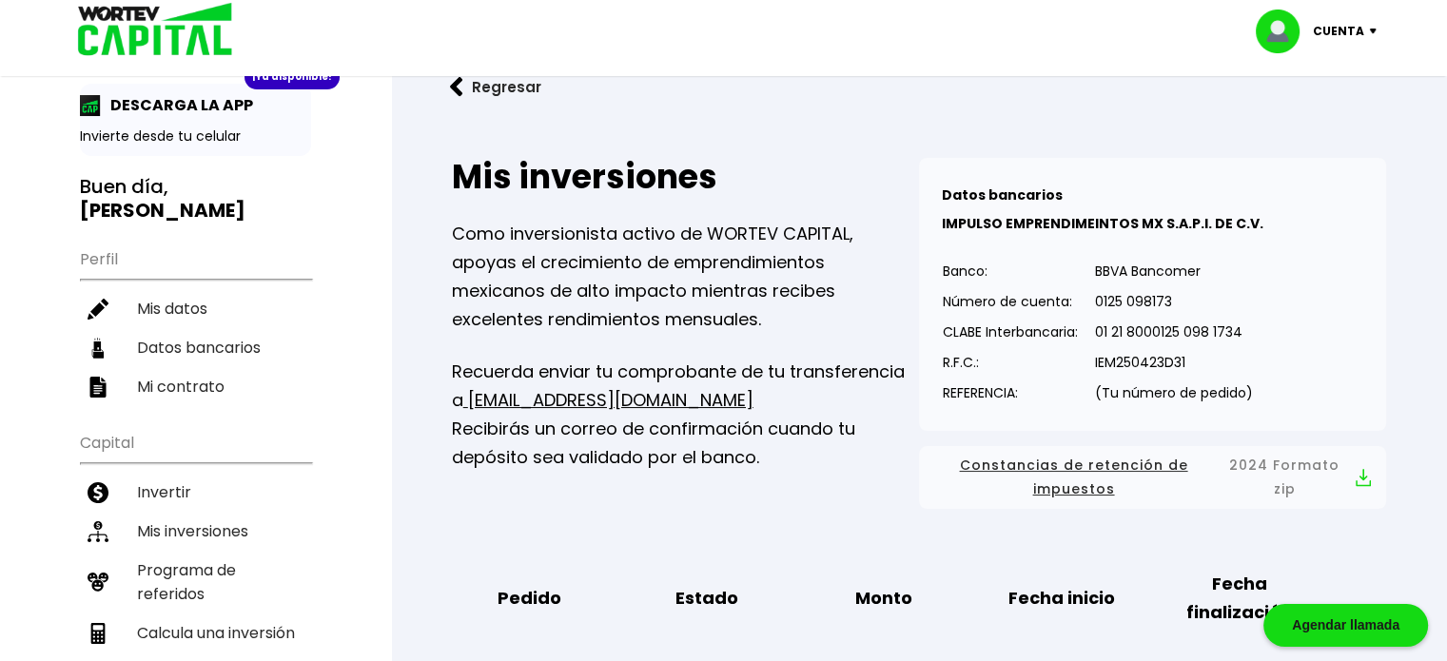
scroll to position [38, 0]
